Goal: Transaction & Acquisition: Book appointment/travel/reservation

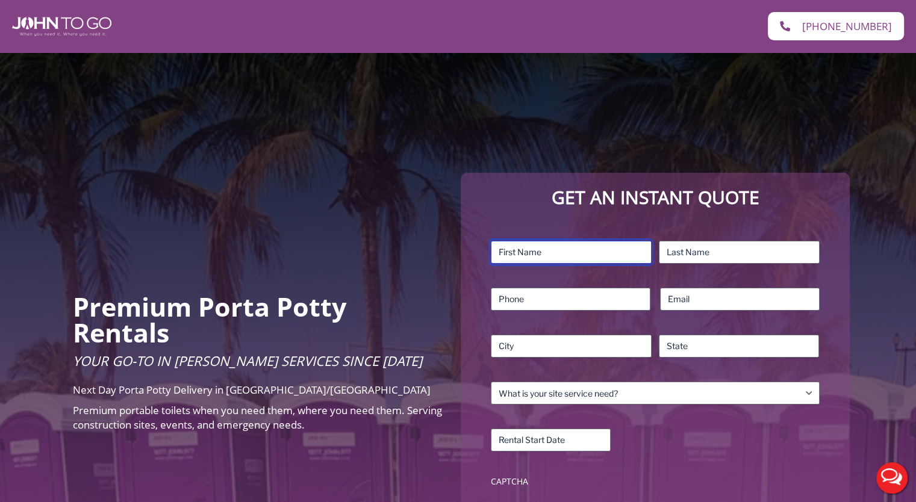
click at [609, 247] on input "First" at bounding box center [571, 252] width 161 height 23
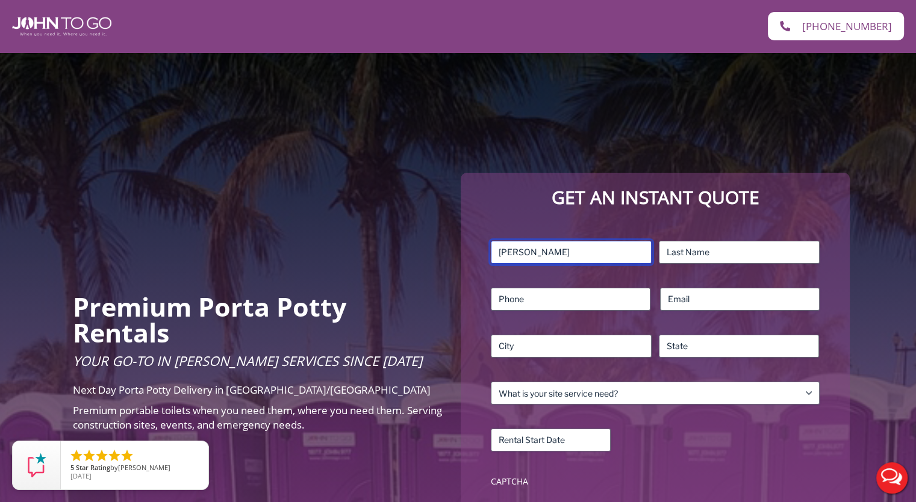
type input "[PERSON_NAME]"
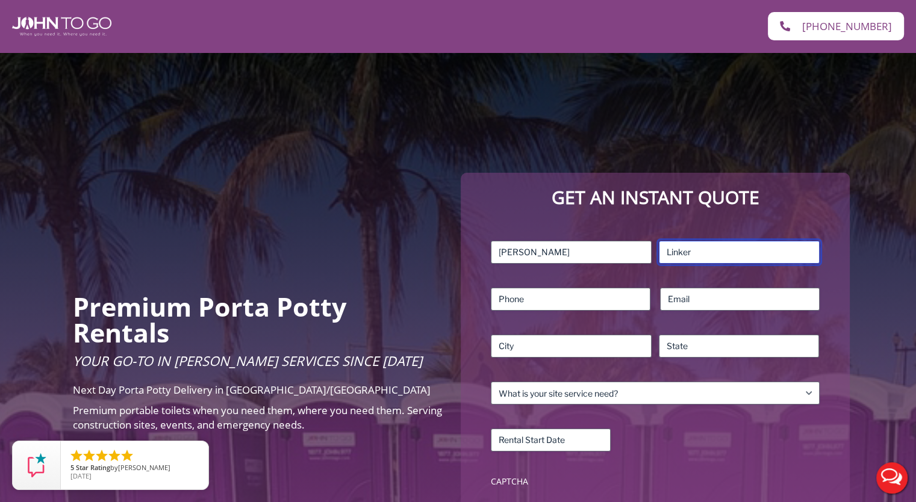
type input "Linker"
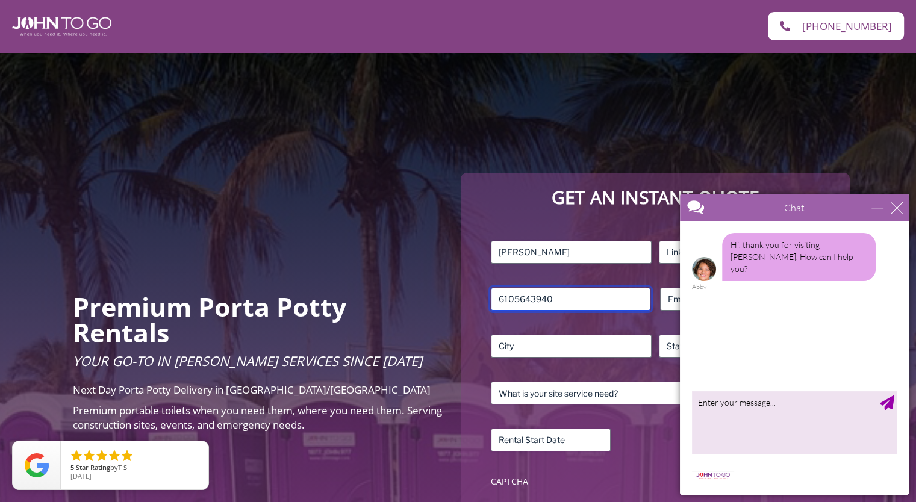
type input "6105643940"
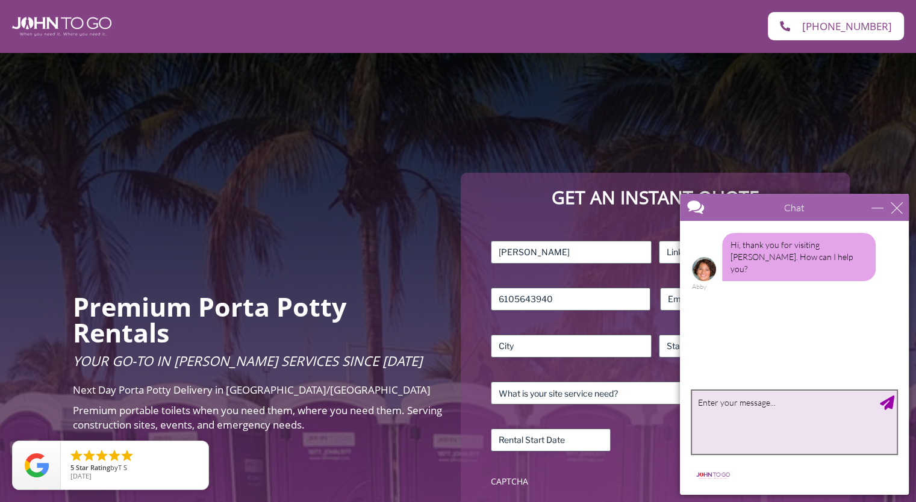
click at [801, 411] on textarea "type your message" at bounding box center [794, 422] width 205 height 63
type textarea "good morning. I need a porta potty for an outdoor gathering on 9/21 in [PERSON_…"
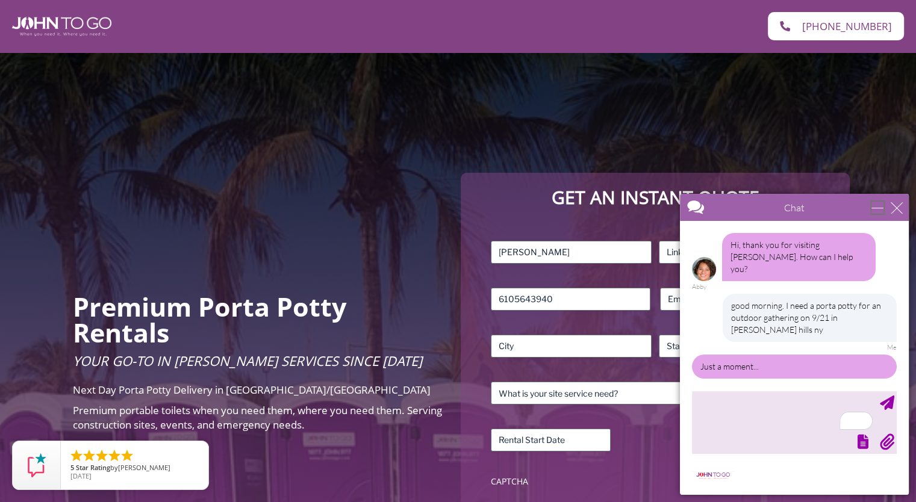
click at [872, 209] on div "minimize" at bounding box center [877, 208] width 12 height 12
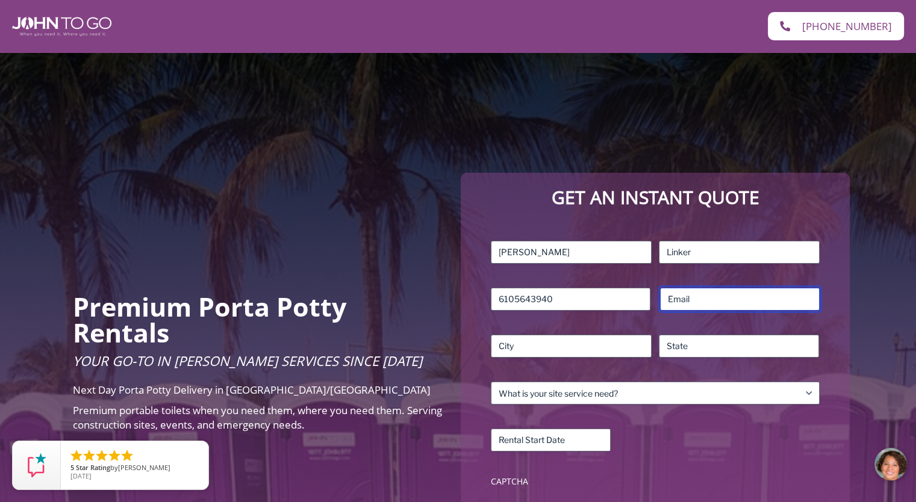
click at [697, 304] on input "Email (Required)" at bounding box center [740, 299] width 160 height 23
type input "[EMAIL_ADDRESS][DOMAIN_NAME]"
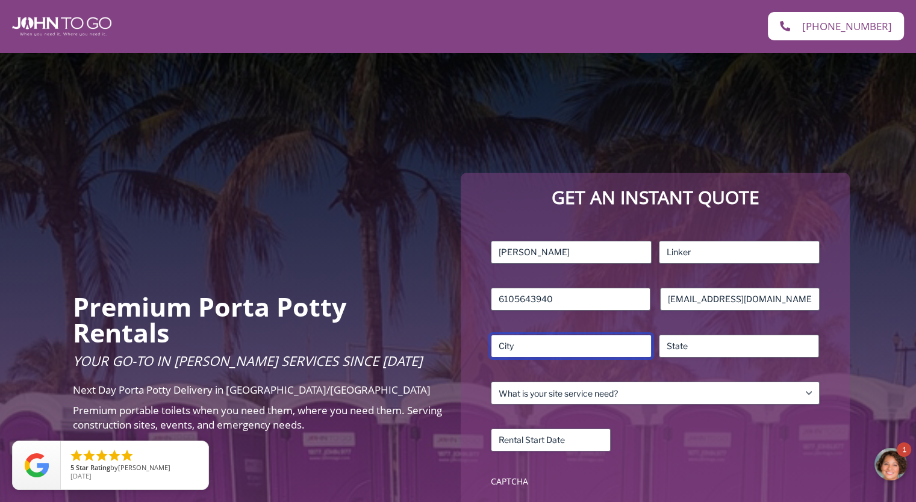
type input "[GEOGRAPHIC_DATA]"
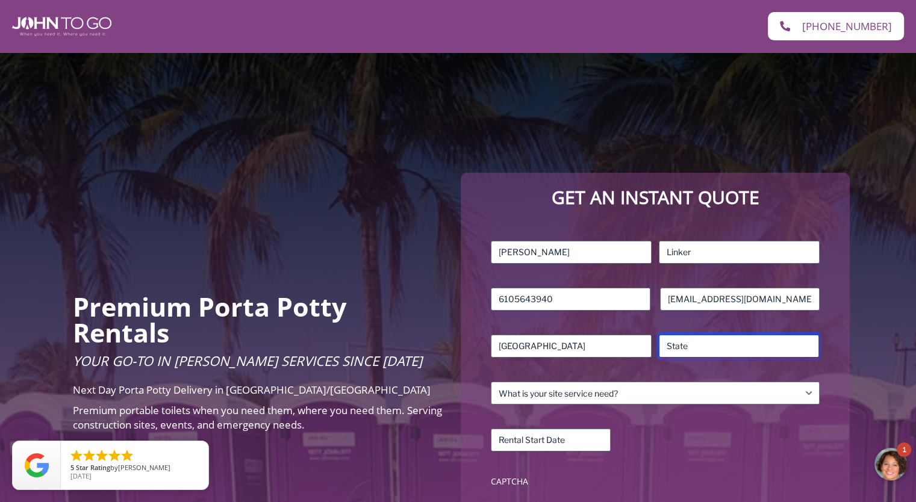
type input "NJ"
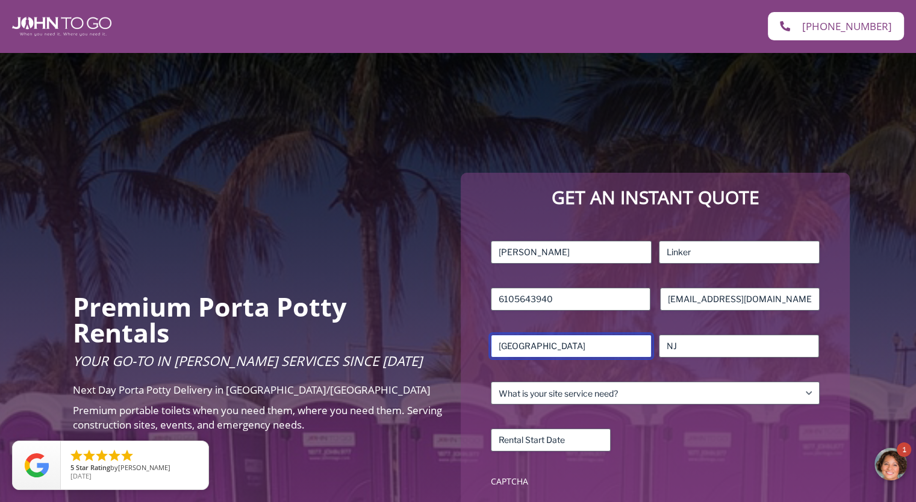
drag, startPoint x: 595, startPoint y: 351, endPoint x: 372, endPoint y: 346, distance: 222.8
click at [372, 346] on div "Premium Porta Potty Rentals Your Go-To in [PERSON_NAME] Services Since [DATE] N…" at bounding box center [458, 366] width 783 height 628
type input "[PERSON_NAME] hills"
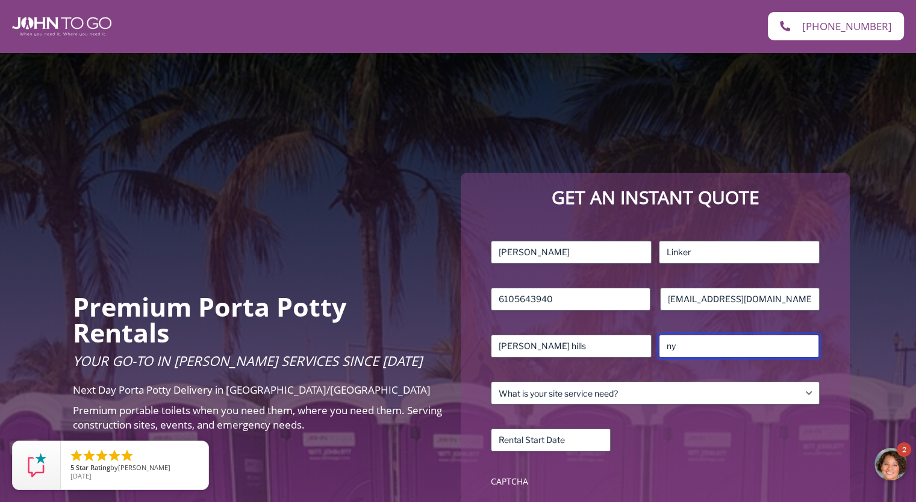
type input "ny"
click at [899, 457] on div at bounding box center [891, 465] width 36 height 36
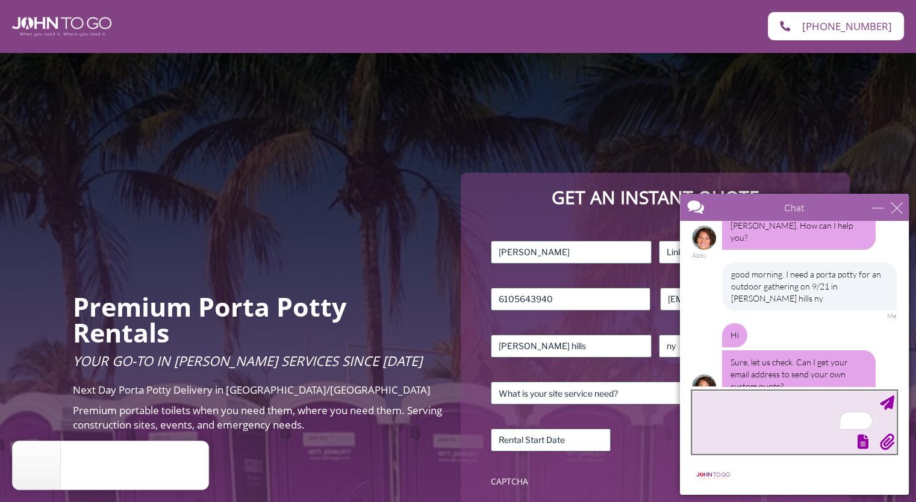
click at [791, 404] on textarea "To enrich screen reader interactions, please activate Accessibility in Grammarl…" at bounding box center [794, 422] width 205 height 63
type textarea "[EMAIL_ADDRESS][DOMAIN_NAME]"
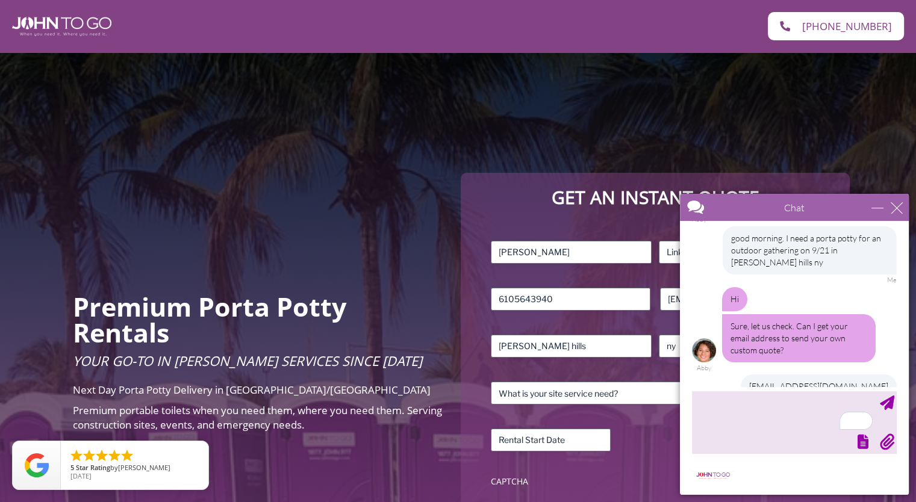
click at [563, 211] on div "Get an Instant Quote" at bounding box center [655, 201] width 364 height 32
click at [551, 444] on input "Rental Start Date (Required)" at bounding box center [551, 440] width 120 height 23
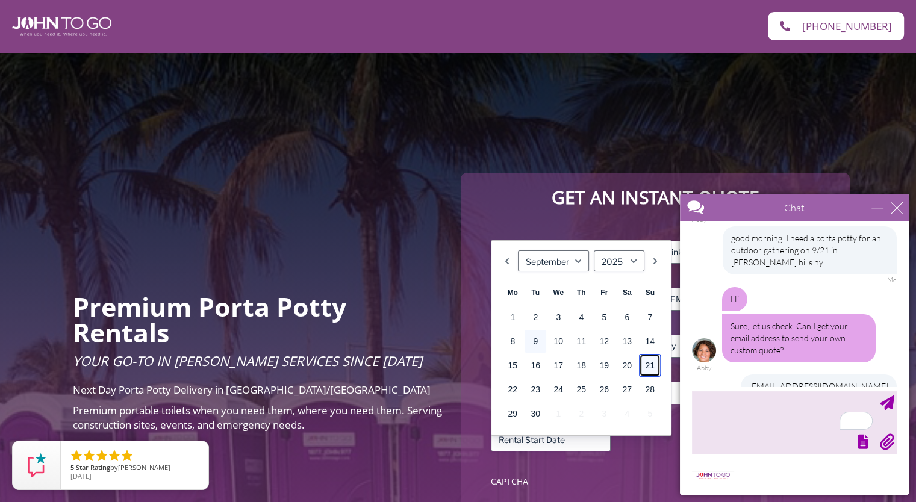
click at [651, 365] on link "21" at bounding box center [650, 365] width 22 height 23
type input "[DATE]"
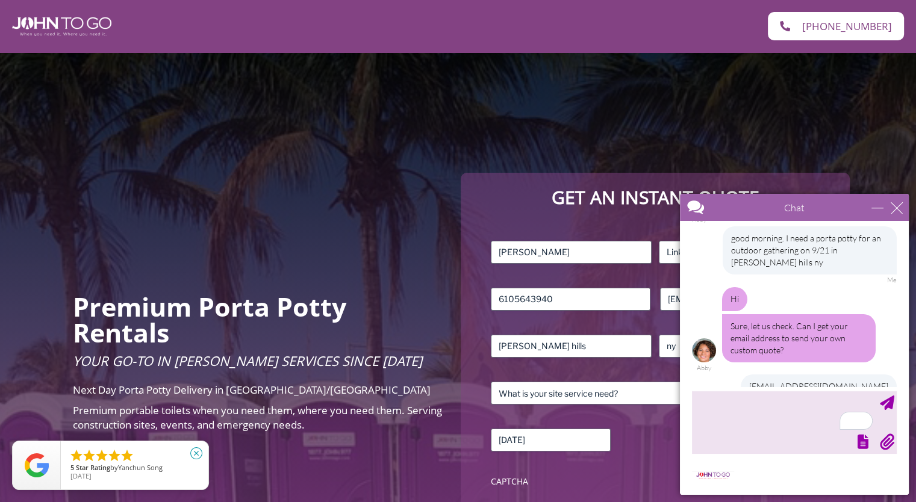
click at [194, 456] on icon "close" at bounding box center [196, 453] width 12 height 12
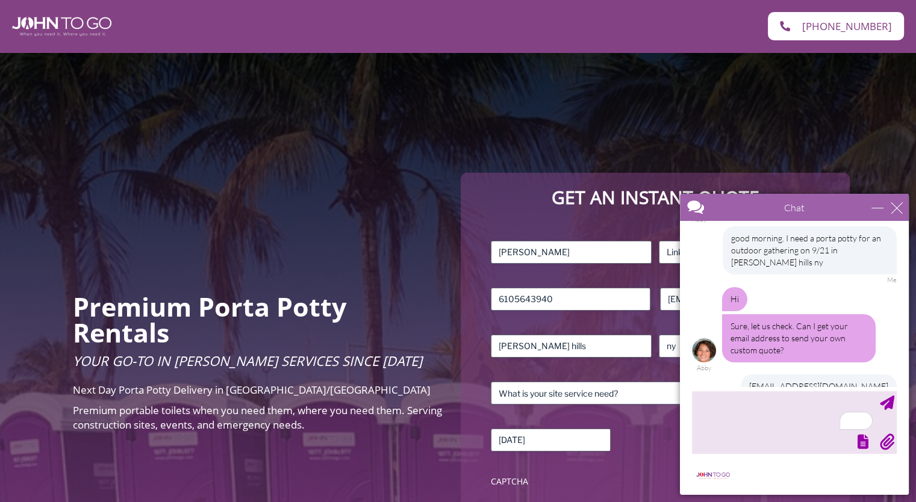
click at [194, 456] on icon "close" at bounding box center [196, 453] width 12 height 12
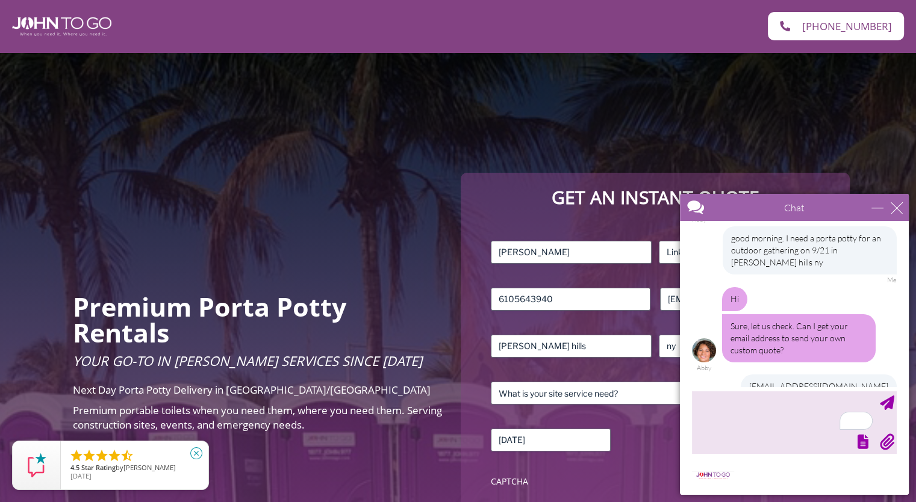
click at [194, 456] on icon "close" at bounding box center [196, 453] width 12 height 12
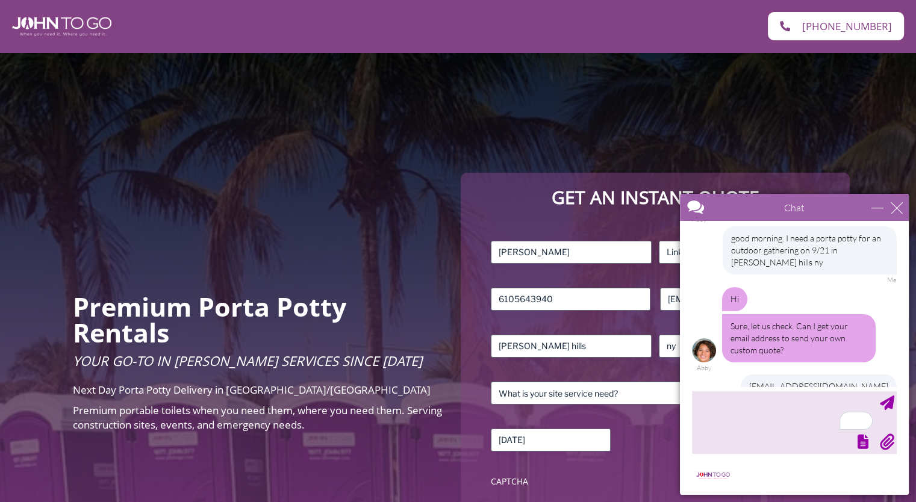
scroll to position [140, 0]
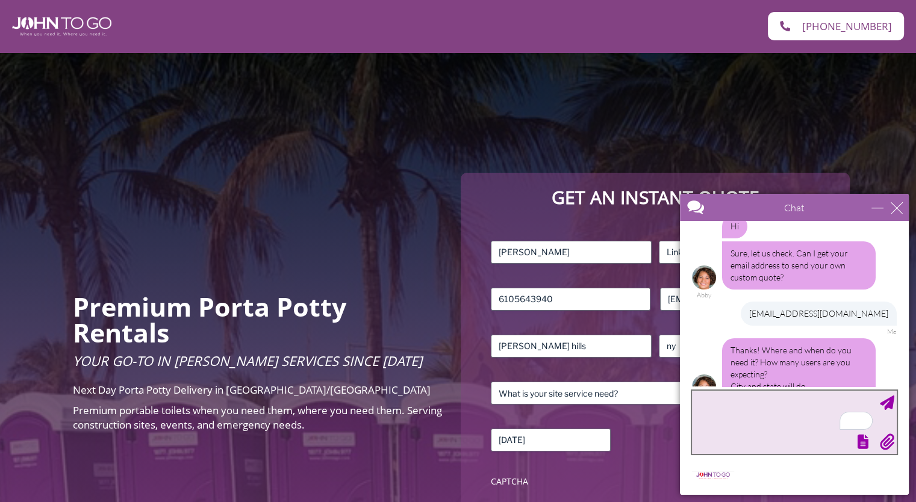
click at [745, 403] on textarea "To enrich screen reader interactions, please activate Accessibility in Grammarl…" at bounding box center [794, 422] width 205 height 63
type textarea "[PERSON_NAME] hills ny"
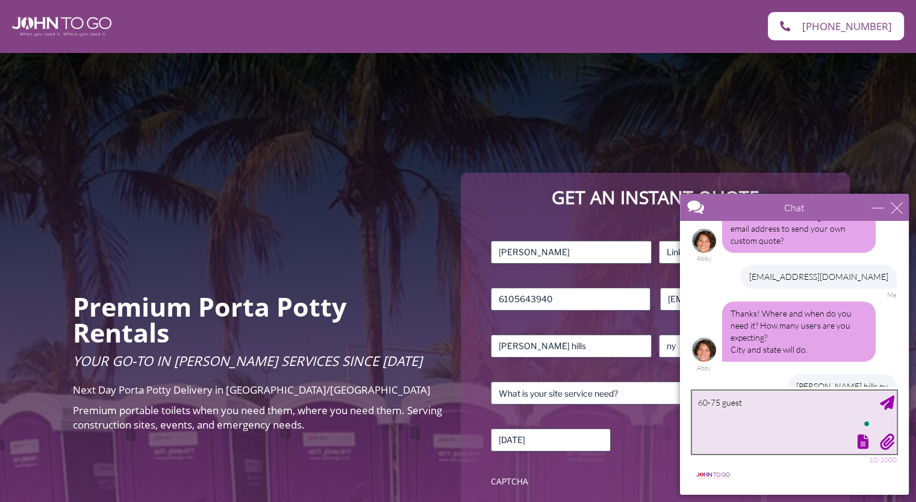
type textarea "60-75 guests"
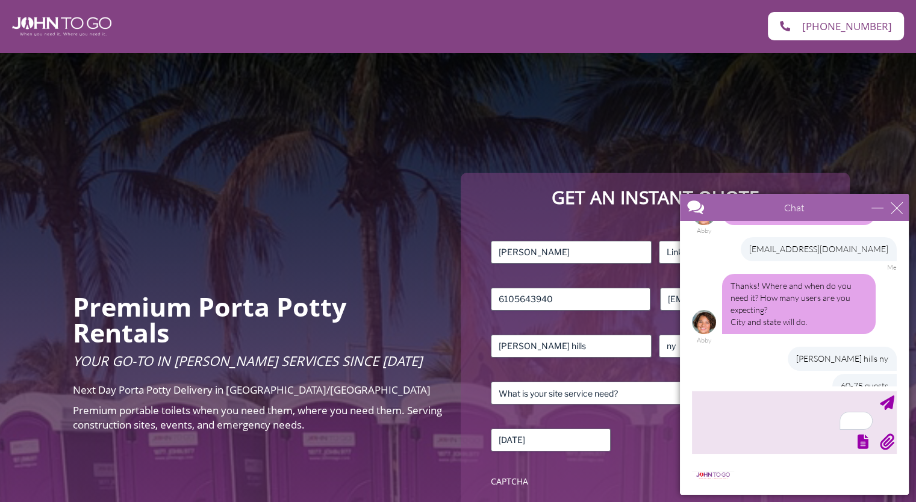
click at [760, 366] on div "[PERSON_NAME] hills ny 60-75 guests Me" at bounding box center [794, 377] width 205 height 61
click at [781, 421] on textarea "To enrich screen reader interactions, please activate Accessibility in Grammarl…" at bounding box center [794, 422] width 205 height 63
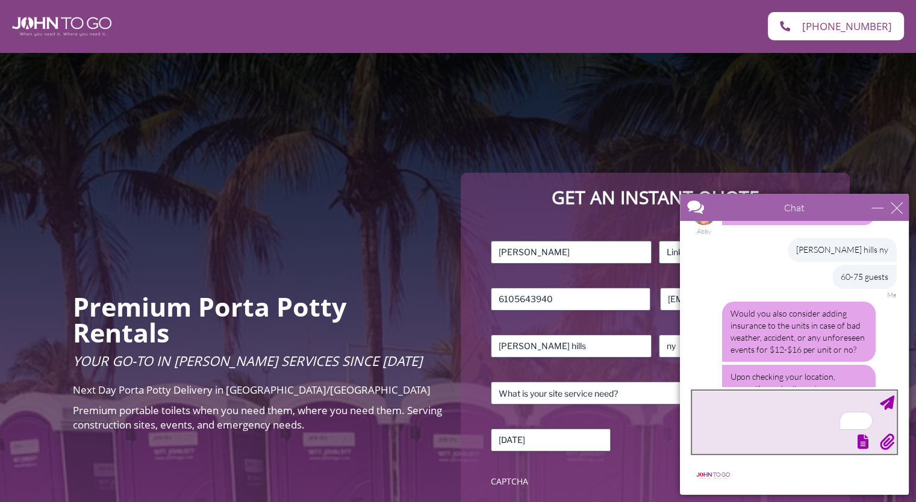
scroll to position [364, 0]
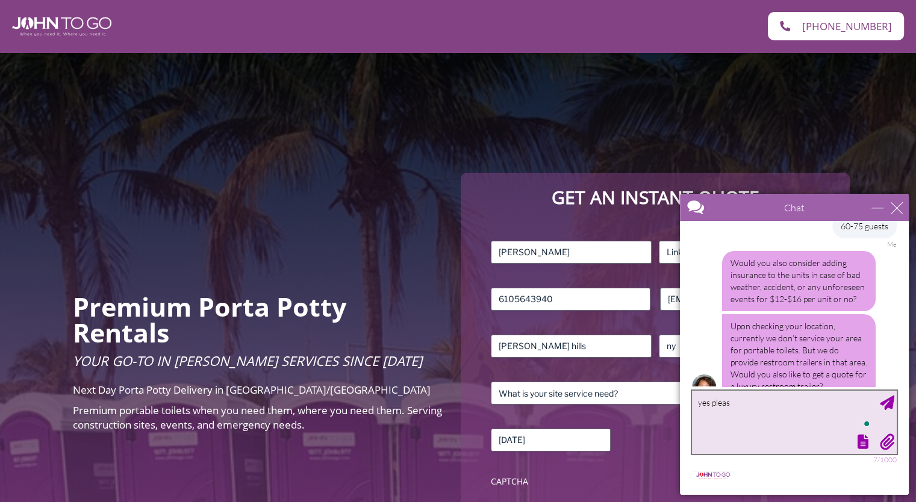
type textarea "yes please"
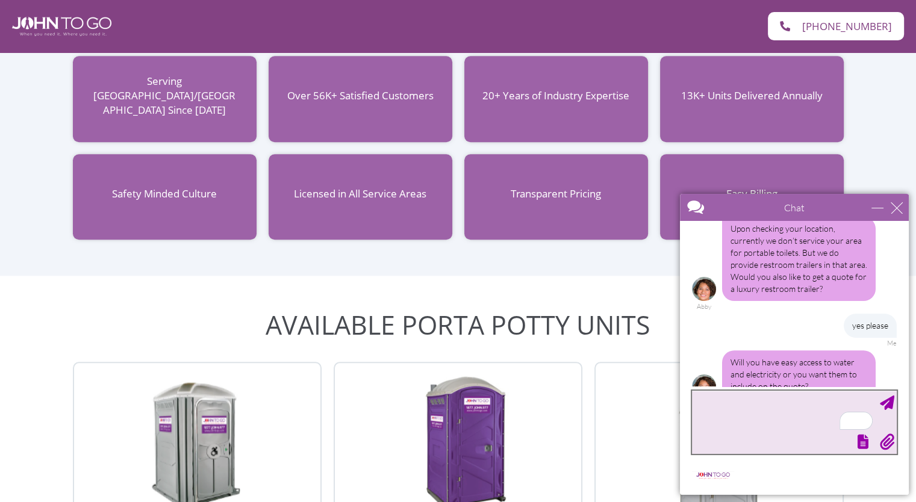
scroll to position [1109, 0]
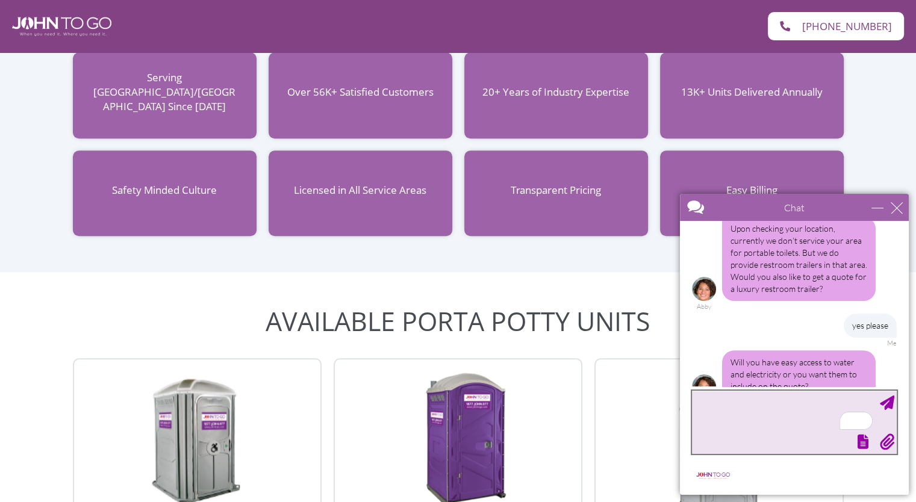
click at [750, 423] on textarea "To enrich screen reader interactions, please activate Accessibility in Grammarl…" at bounding box center [794, 422] width 205 height 63
type textarea "i have no idea. its at a house"
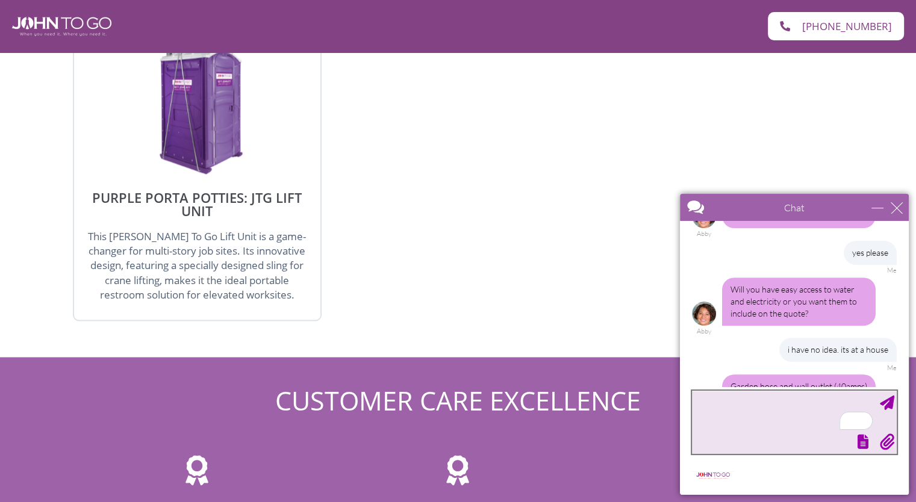
scroll to position [622, 0]
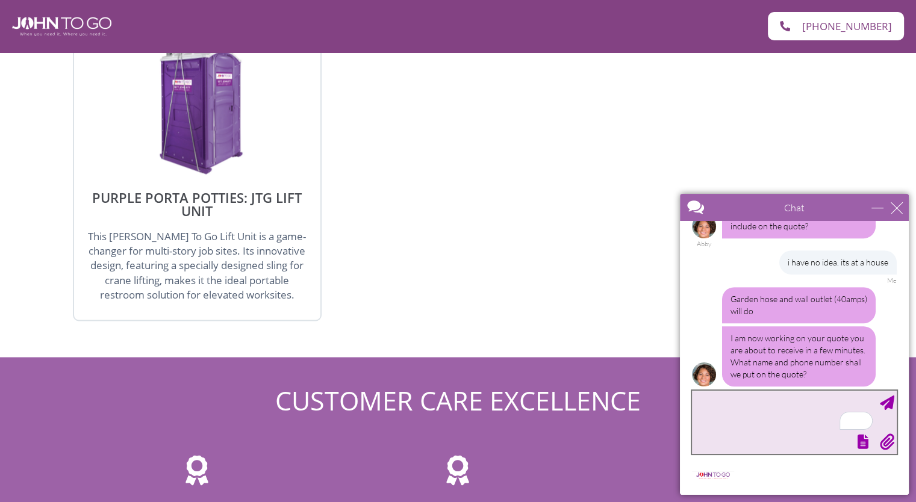
click at [760, 422] on textarea "To enrich screen reader interactions, please activate Accessibility in Grammarl…" at bounding box center [794, 422] width 205 height 63
type textarea "[PERSON_NAME] [PHONE_NUMBER]"
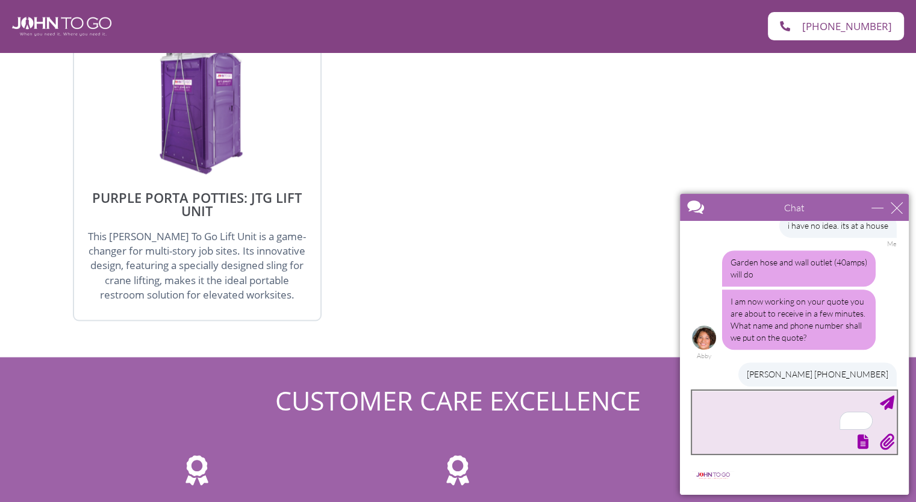
scroll to position [783, 0]
